Goal: Task Accomplishment & Management: Use online tool/utility

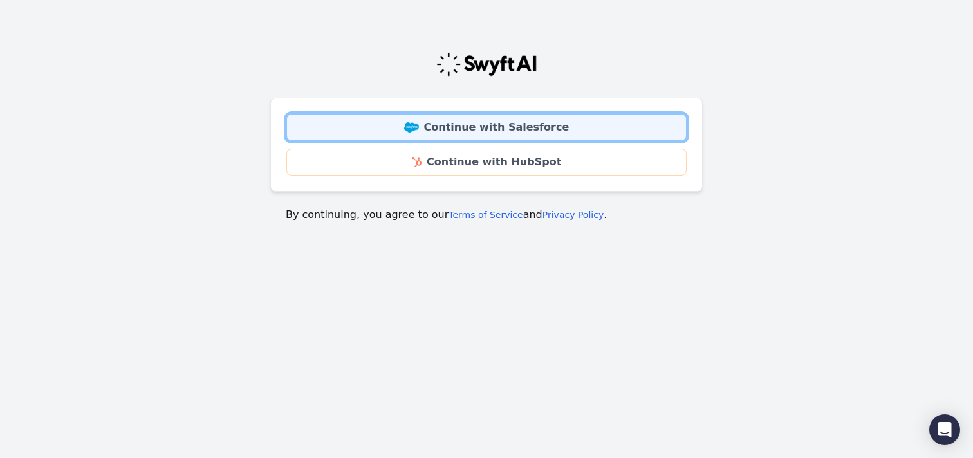
click at [468, 114] on link "Continue with Salesforce" at bounding box center [486, 127] width 400 height 27
click at [468, 115] on link "Continue with Salesforce" at bounding box center [486, 127] width 400 height 27
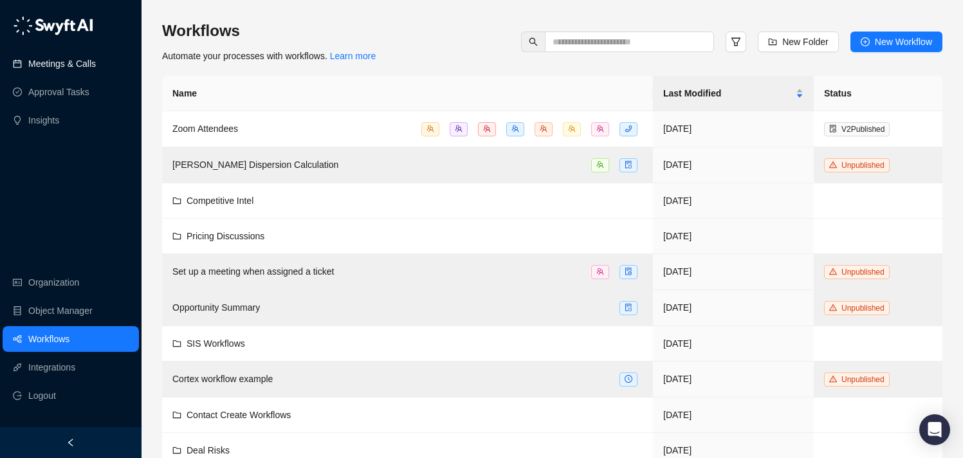
click at [79, 55] on link "Meetings & Calls" at bounding box center [62, 64] width 68 height 26
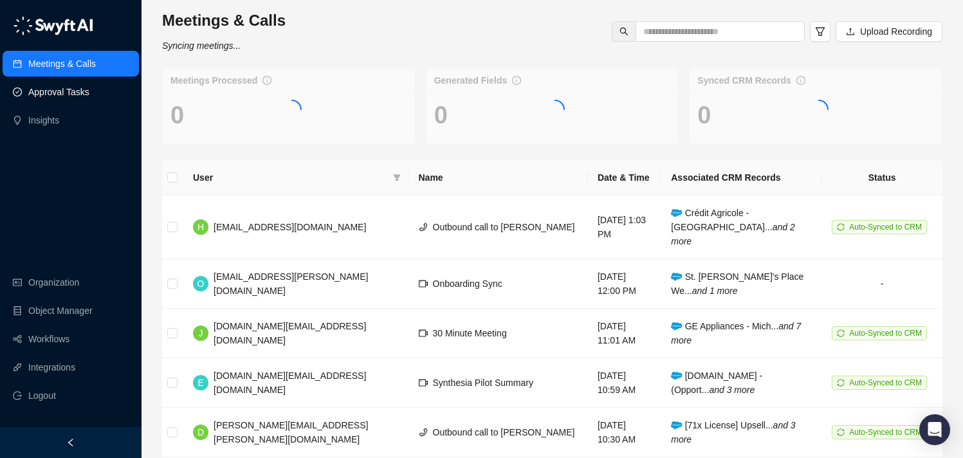
click at [70, 89] on link "Approval Tasks" at bounding box center [58, 92] width 61 height 26
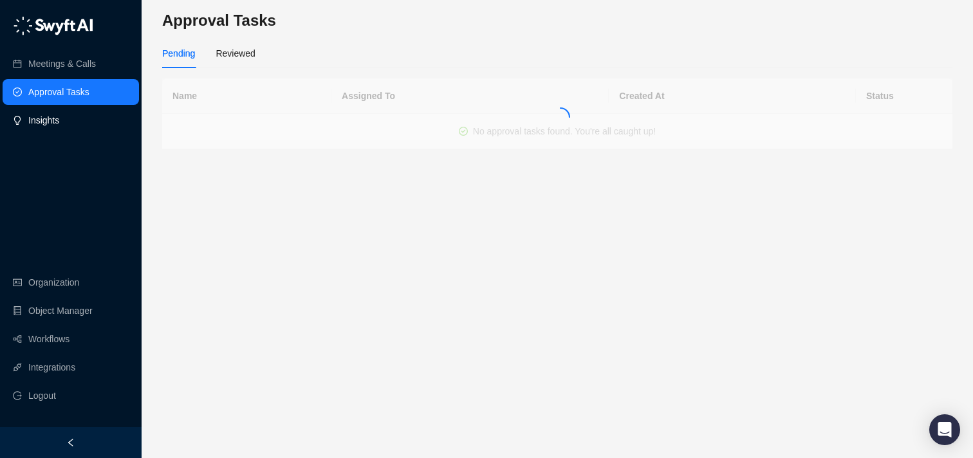
click at [59, 123] on link "Insights" at bounding box center [43, 120] width 31 height 26
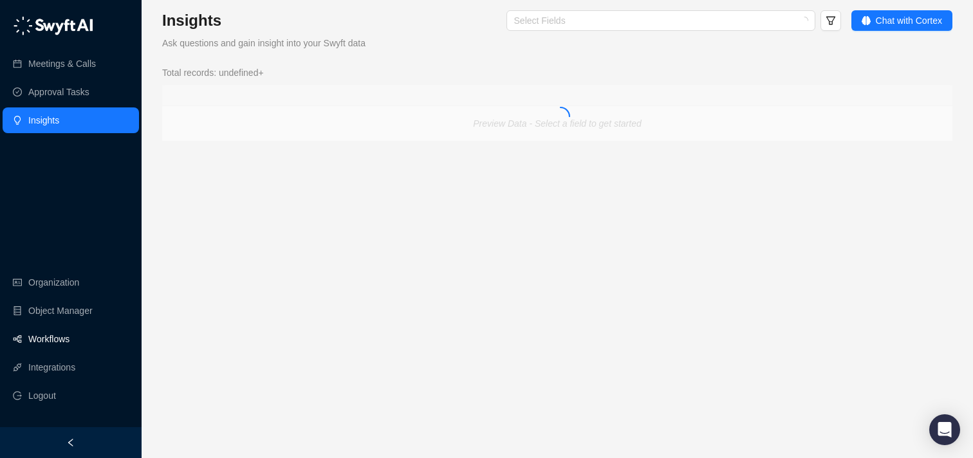
click at [59, 338] on link "Workflows" at bounding box center [48, 339] width 41 height 26
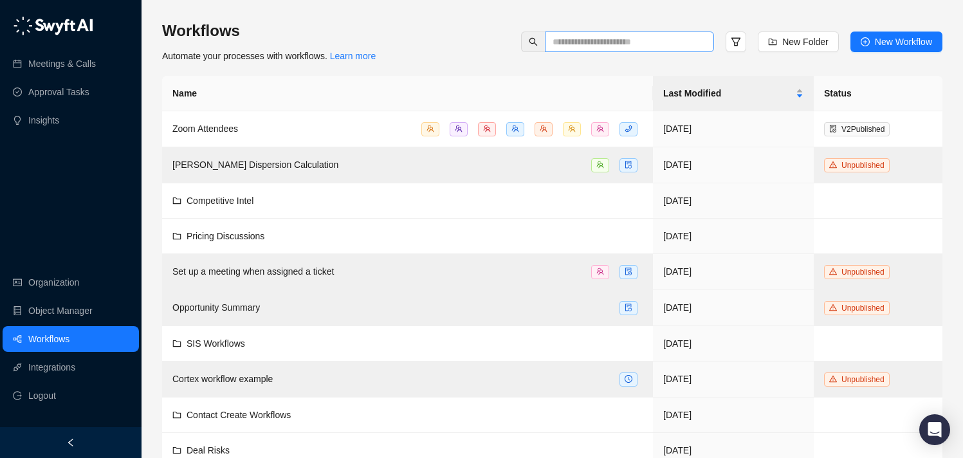
click at [612, 32] on span at bounding box center [629, 42] width 169 height 21
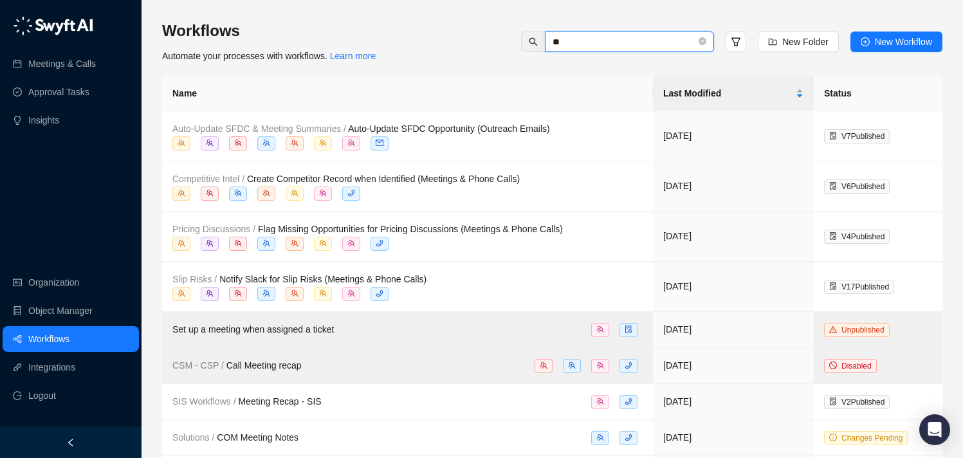
type input "*"
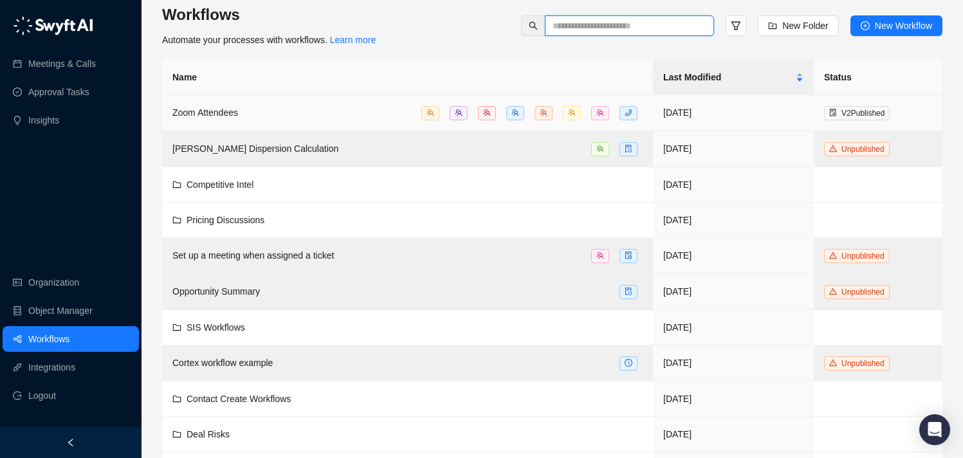
scroll to position [11, 0]
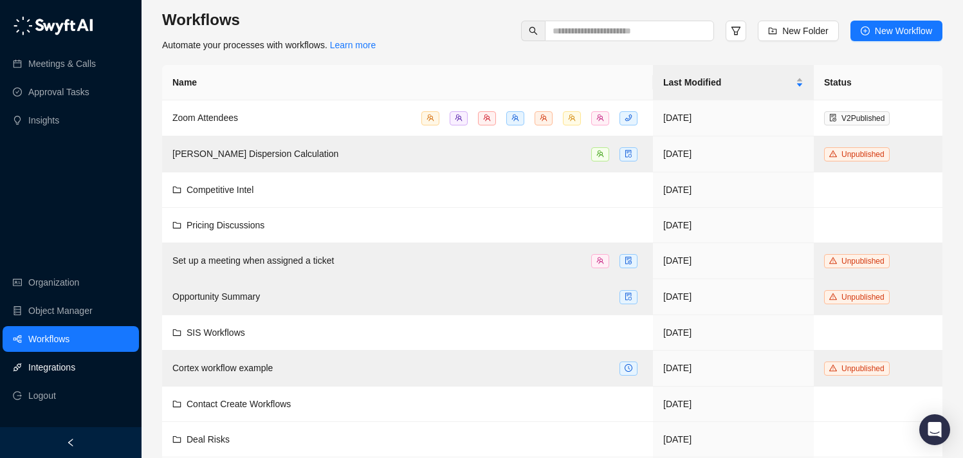
click at [60, 360] on link "Integrations" at bounding box center [51, 368] width 47 height 26
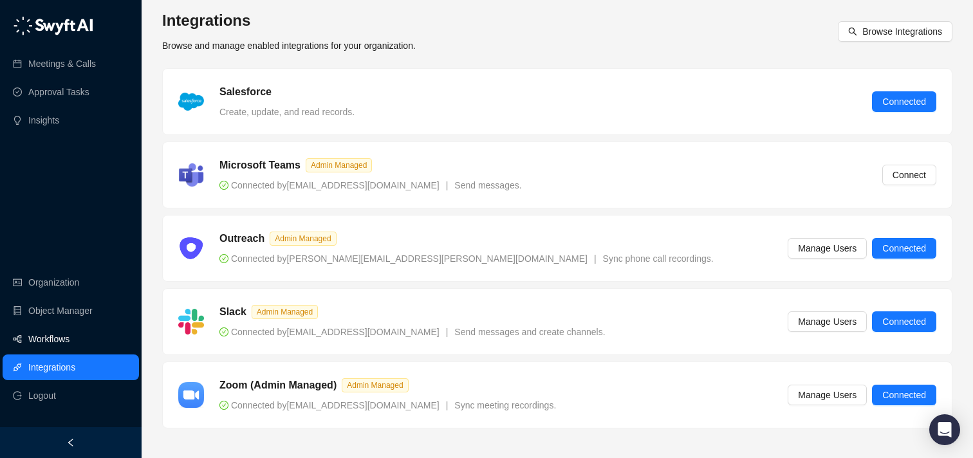
click at [70, 340] on link "Workflows" at bounding box center [48, 339] width 41 height 26
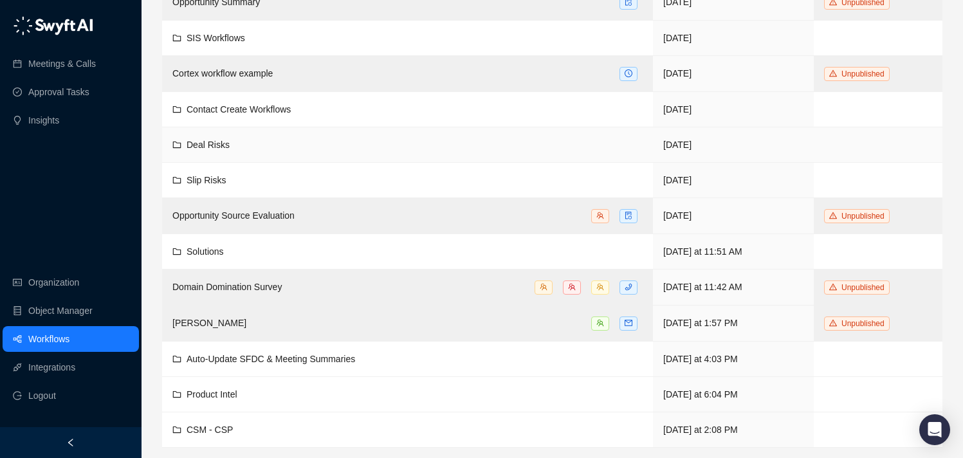
scroll to position [303, 0]
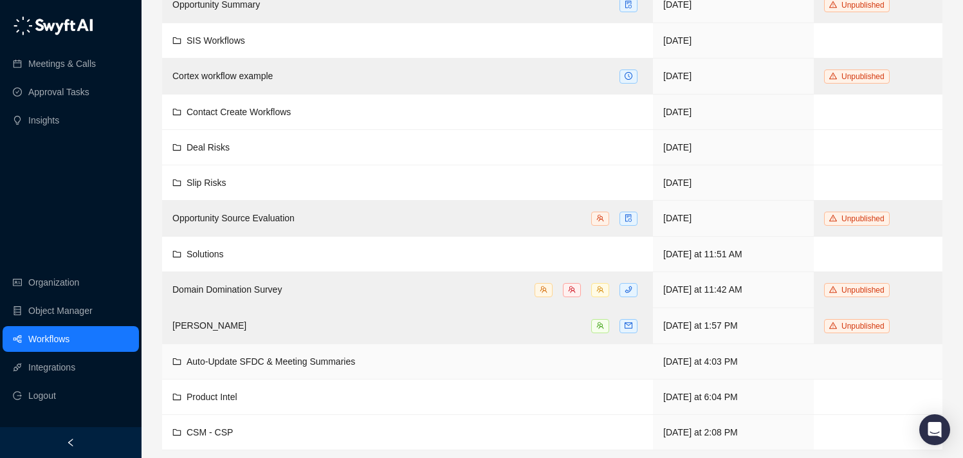
click at [270, 362] on span "Auto-Update SFDC & Meeting Summaries" at bounding box center [271, 362] width 169 height 10
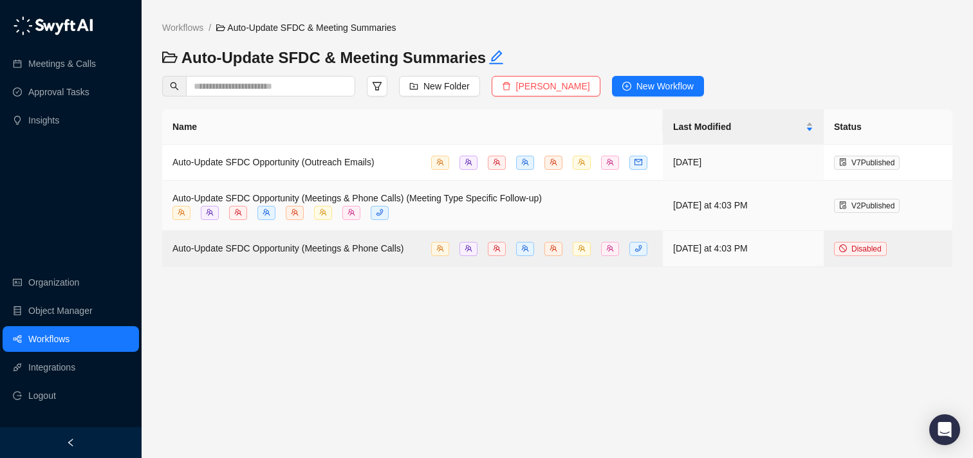
click at [469, 201] on span "Auto-Update SFDC Opportunity (Meetings & Phone Calls) (Meeting Type Specific Fo…" at bounding box center [356, 198] width 369 height 10
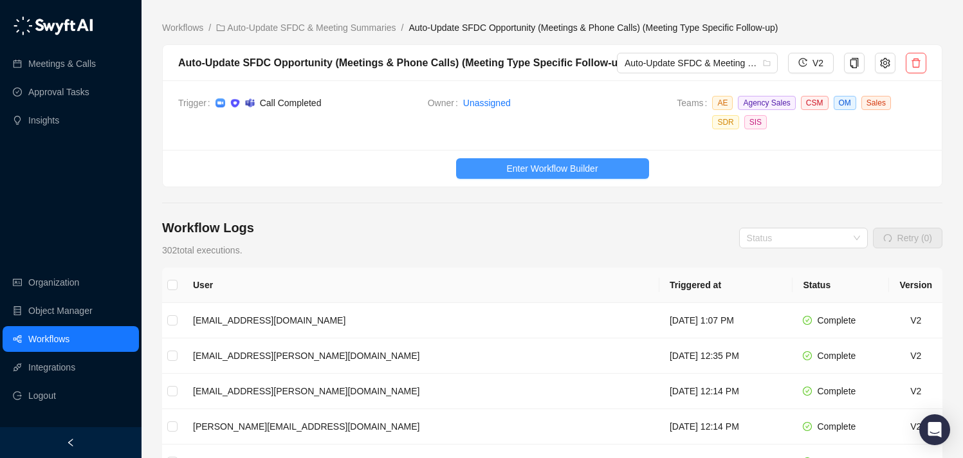
click at [542, 162] on span "Enter Workflow Builder" at bounding box center [552, 169] width 91 height 14
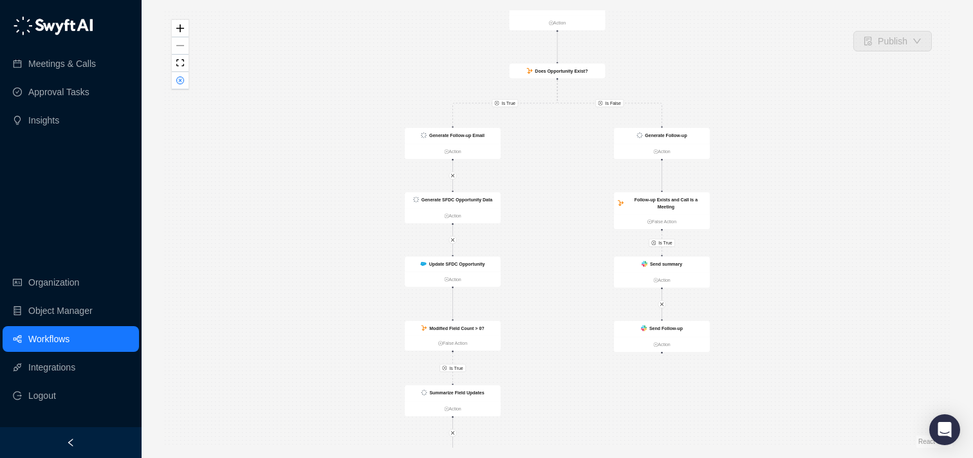
drag, startPoint x: 537, startPoint y: 113, endPoint x: 498, endPoint y: 237, distance: 129.7
click at [498, 237] on div "Is True Is False Is True Is True Call Completed Action Generate Insights Action…" at bounding box center [557, 229] width 790 height 438
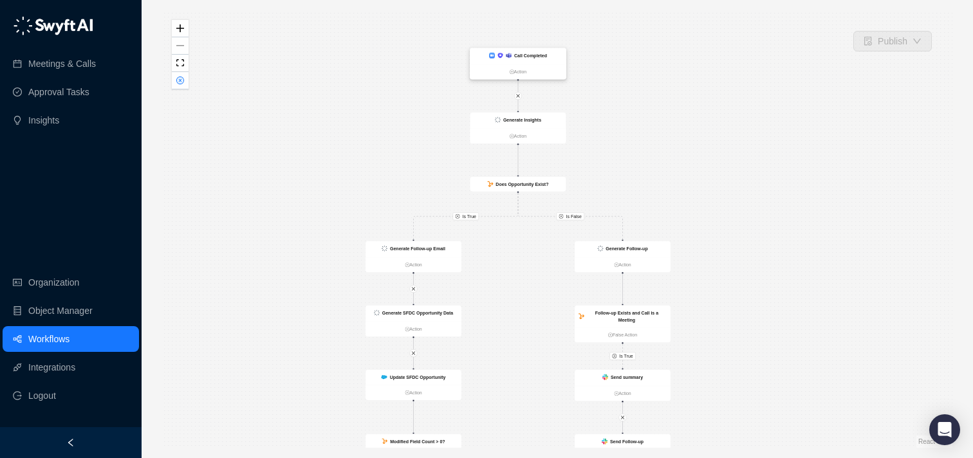
click at [518, 55] on strong "Call Completed" at bounding box center [530, 55] width 33 height 5
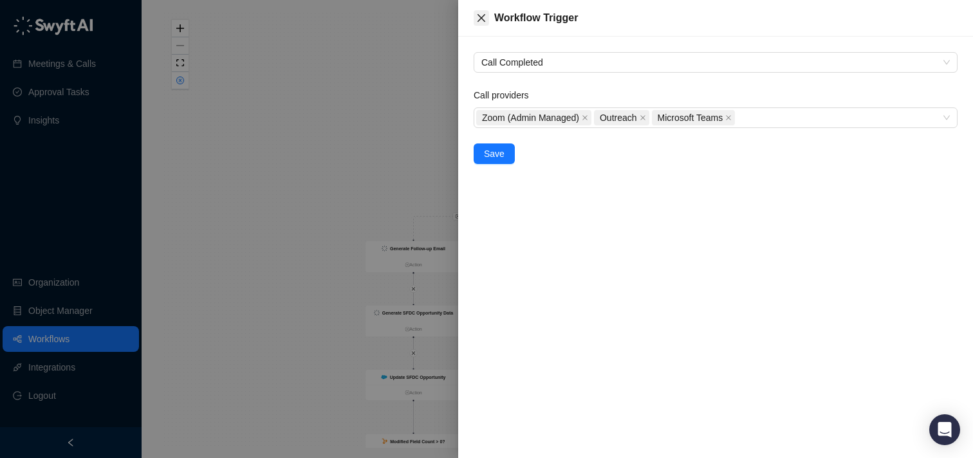
click at [480, 24] on button "Close" at bounding box center [481, 17] width 15 height 15
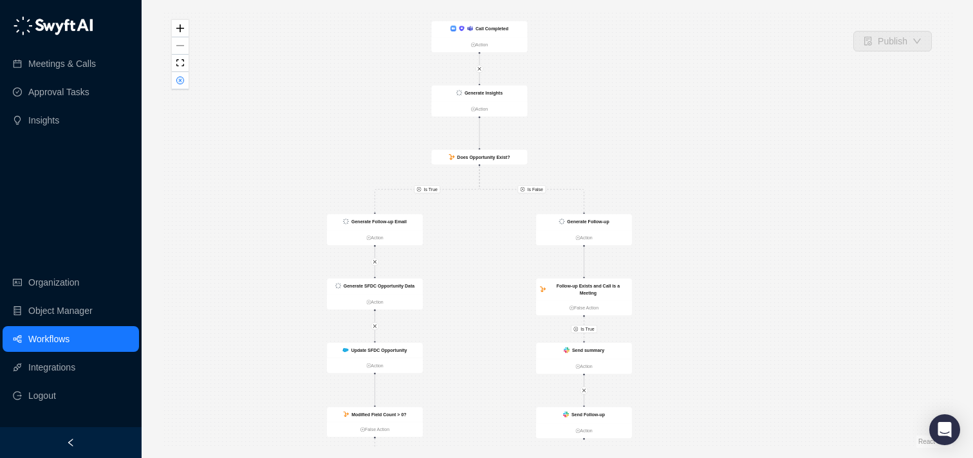
drag, startPoint x: 434, startPoint y: 95, endPoint x: 396, endPoint y: 68, distance: 47.1
click at [396, 68] on div "Is True Is False Is True Is True Call Completed Action Generate Insights Action…" at bounding box center [557, 229] width 790 height 438
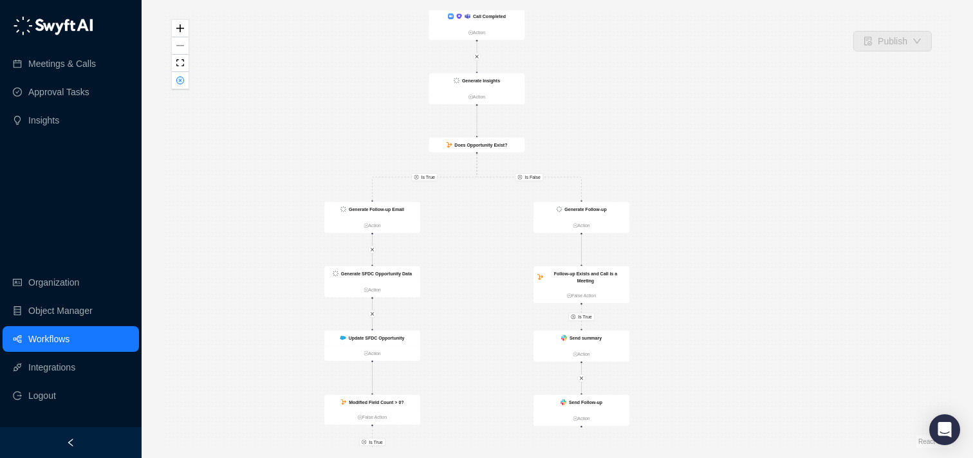
drag, startPoint x: 394, startPoint y: 79, endPoint x: 391, endPoint y: 67, distance: 12.5
click at [391, 67] on div "Is True Is False Is True Is True Call Completed Action Generate Insights Action…" at bounding box center [557, 229] width 790 height 438
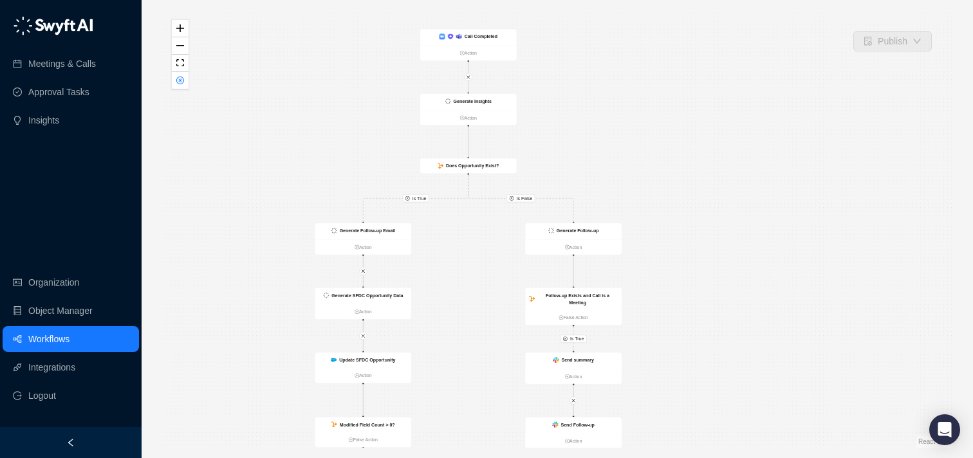
drag, startPoint x: 391, startPoint y: 67, endPoint x: 382, endPoint y: 88, distance: 22.5
click at [382, 88] on div "Is True Is False Is True Is True Call Completed Action Generate Insights Action…" at bounding box center [557, 229] width 790 height 438
click at [427, 101] on div "Generate Insights" at bounding box center [468, 102] width 97 height 16
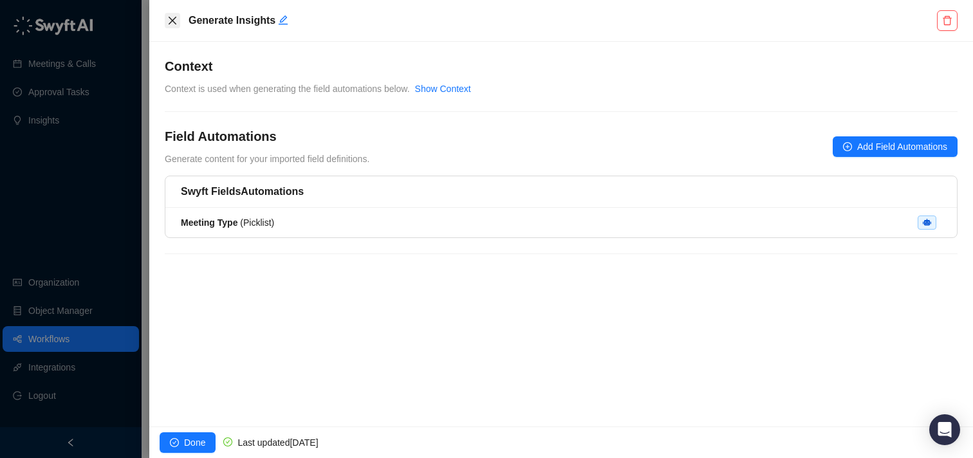
click at [176, 21] on icon "close" at bounding box center [172, 20] width 10 height 10
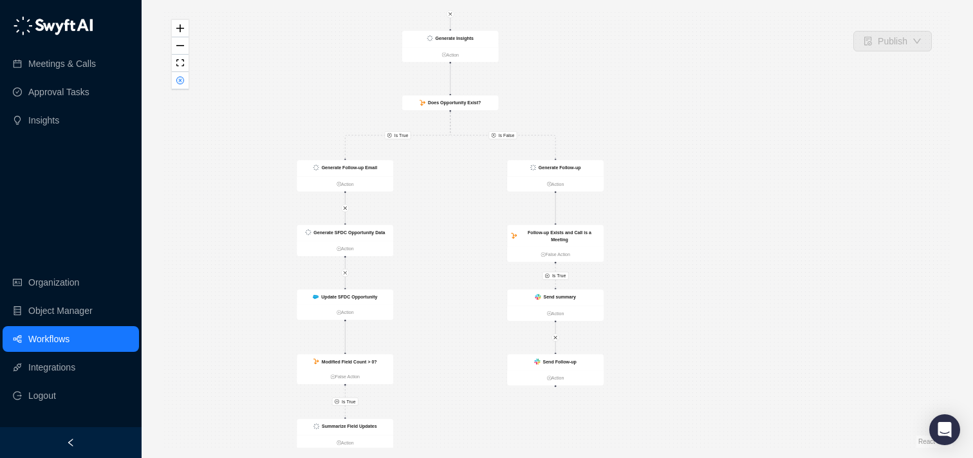
drag, startPoint x: 279, startPoint y: 160, endPoint x: 265, endPoint y: 73, distance: 88.1
click at [265, 73] on div "Is True Is False Is True Is True Call Completed Action Generate Insights Action…" at bounding box center [557, 229] width 790 height 438
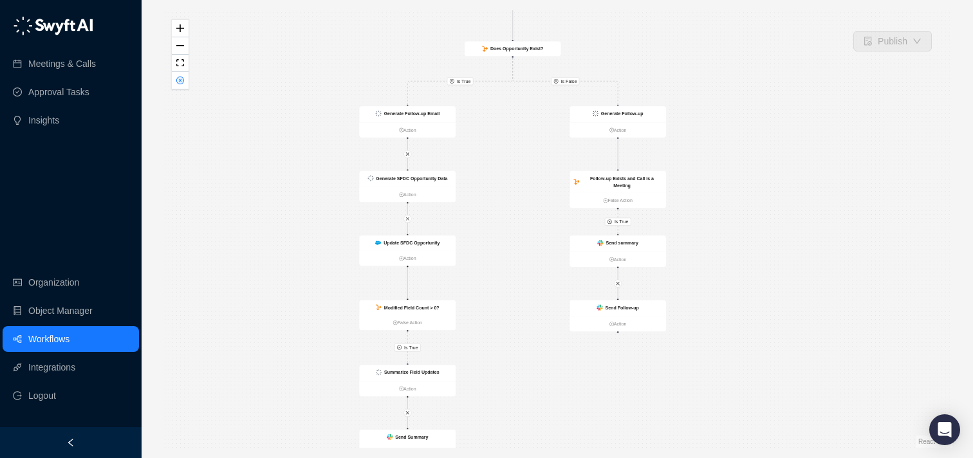
drag, startPoint x: 265, startPoint y: 73, endPoint x: 326, endPoint y: 42, distance: 69.1
click at [326, 42] on div "Is True Is False Is True Is True Call Completed Action Generate Insights Action…" at bounding box center [557, 229] width 790 height 438
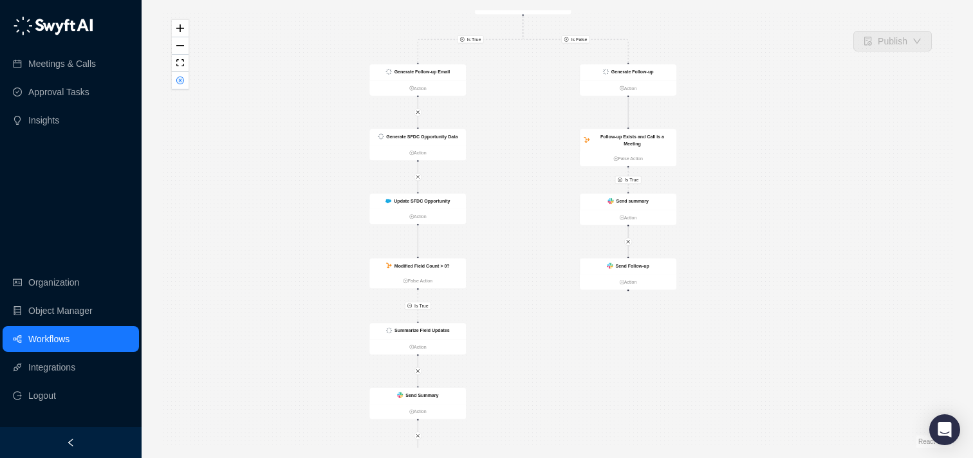
drag, startPoint x: 309, startPoint y: 89, endPoint x: 317, endPoint y: 48, distance: 41.3
click at [317, 48] on div "Is True Is False Is True Is True Call Completed Action Generate Insights Action…" at bounding box center [557, 229] width 790 height 438
